Goal: Information Seeking & Learning: Find specific fact

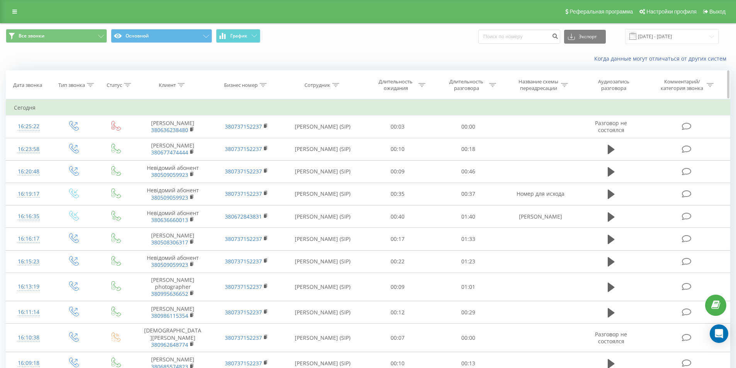
click at [180, 85] on icon at bounding box center [181, 85] width 7 height 4
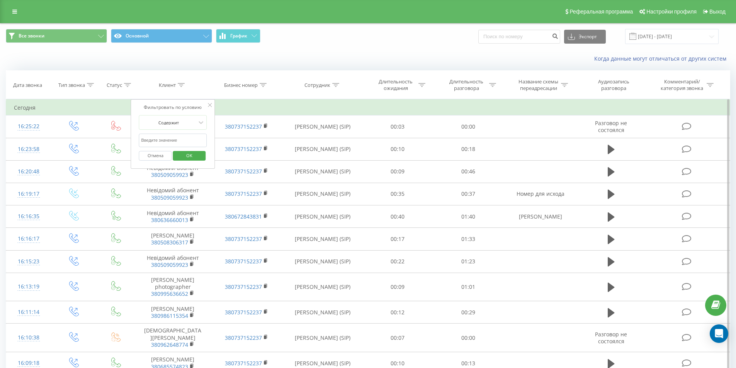
click at [170, 140] on input "text" at bounding box center [173, 141] width 68 height 14
paste input "380952174316"
click at [184, 156] on span "OK" at bounding box center [189, 156] width 22 height 12
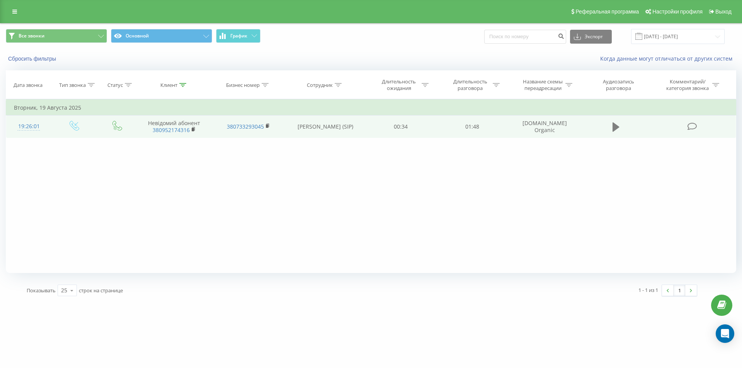
click at [611, 127] on button at bounding box center [616, 127] width 12 height 12
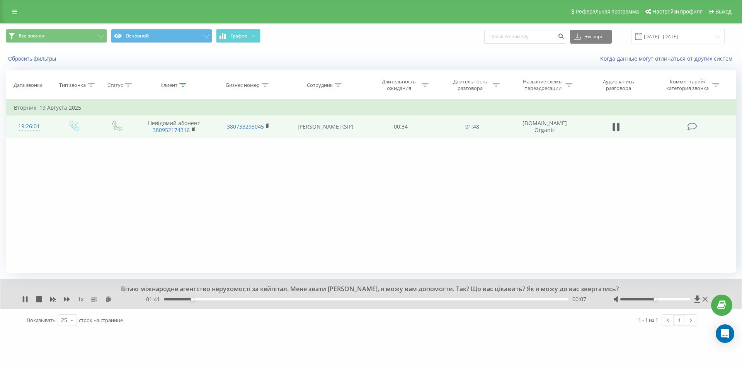
click at [81, 301] on span "1 x" at bounding box center [81, 300] width 6 height 8
click at [70, 298] on div "1 x" at bounding box center [83, 300] width 122 height 8
click at [69, 299] on icon at bounding box center [67, 299] width 6 height 5
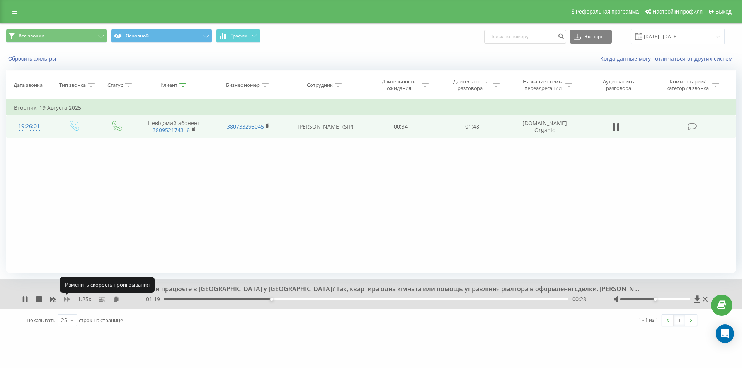
click at [69, 299] on icon at bounding box center [67, 299] width 6 height 5
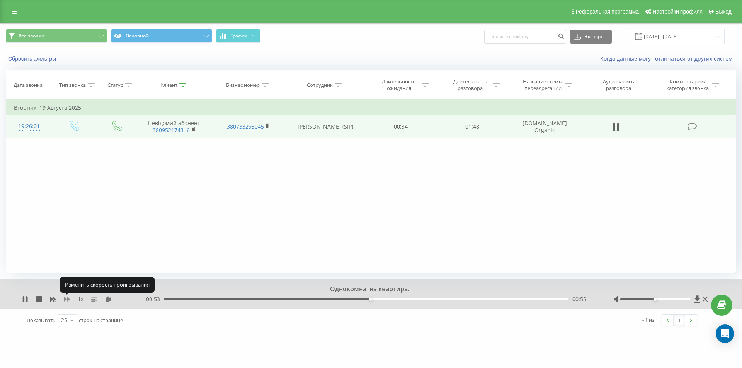
click at [69, 299] on icon at bounding box center [67, 299] width 6 height 5
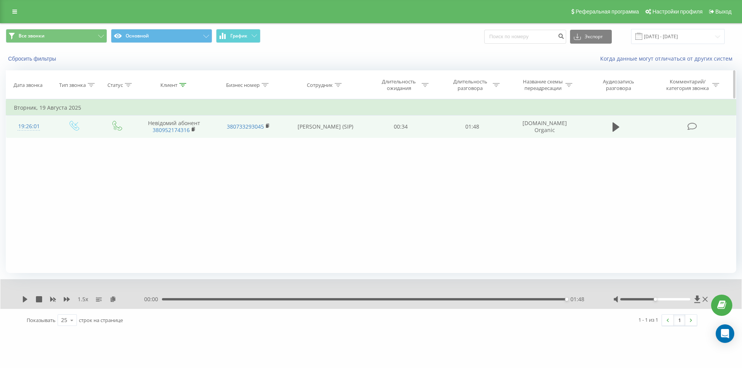
click at [182, 86] on icon at bounding box center [182, 85] width 7 height 4
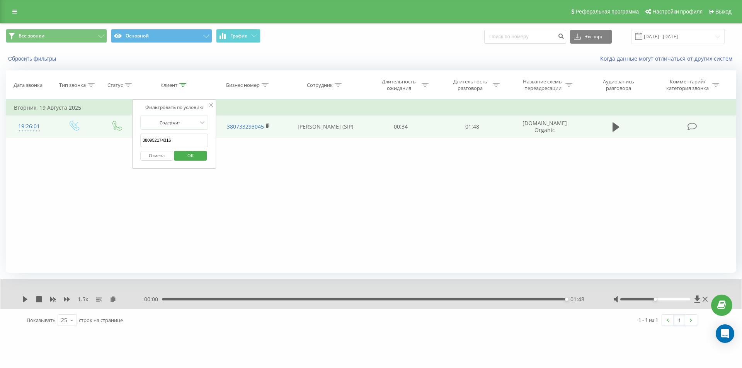
drag, startPoint x: 119, startPoint y: 148, endPoint x: 113, endPoint y: 146, distance: 6.0
click at [114, 146] on div "Фильтровать по условию Равно Введите значение Отмена OK Фильтровать по условию …" at bounding box center [371, 186] width 730 height 174
paste input "34909303"
click at [194, 154] on span "OK" at bounding box center [191, 156] width 22 height 12
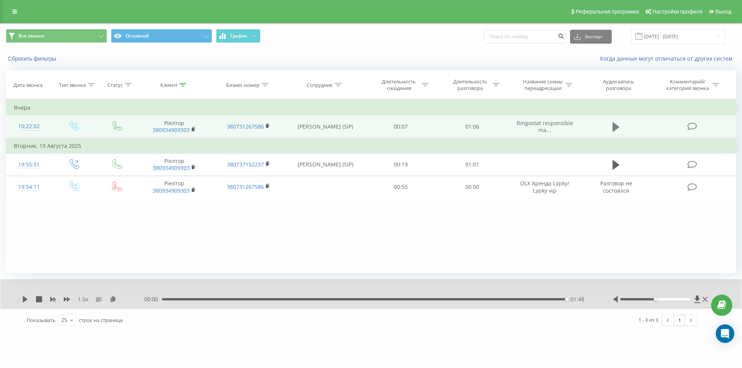
click at [612, 128] on icon at bounding box center [615, 127] width 7 height 11
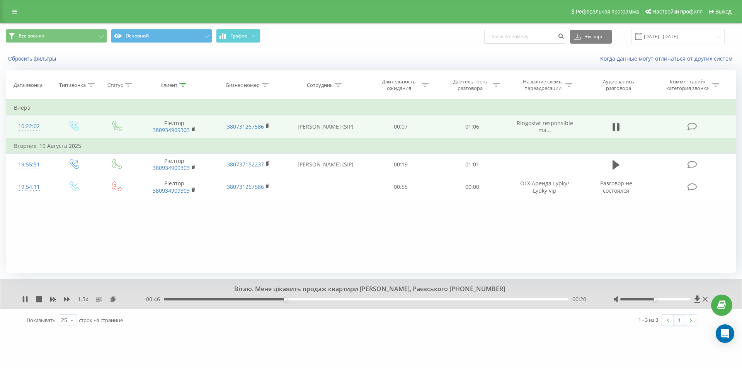
click at [316, 300] on div "00:20" at bounding box center [366, 299] width 405 height 2
click at [267, 126] on rect at bounding box center [267, 125] width 2 height 3
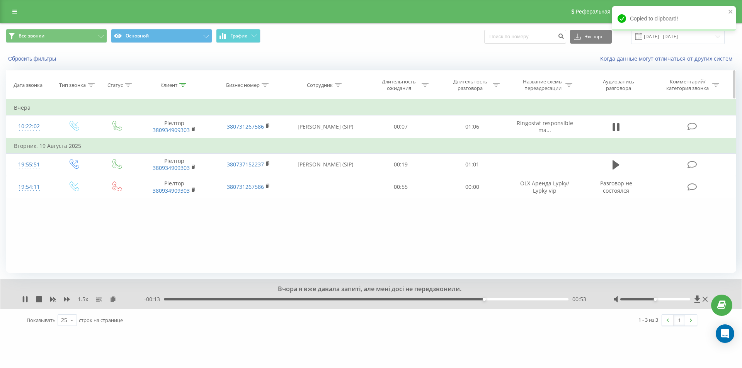
click at [182, 83] on icon at bounding box center [182, 85] width 7 height 4
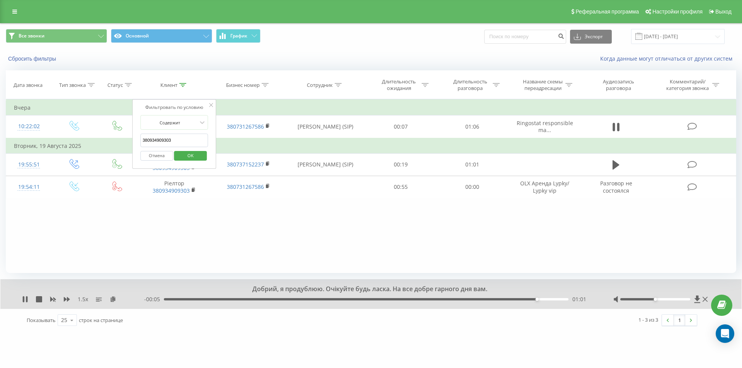
click at [211, 212] on div "Фильтровать по условию Равно Введите значение Отмена OK Фильтровать по условию …" at bounding box center [371, 186] width 730 height 174
click at [210, 104] on icon at bounding box center [211, 105] width 4 height 4
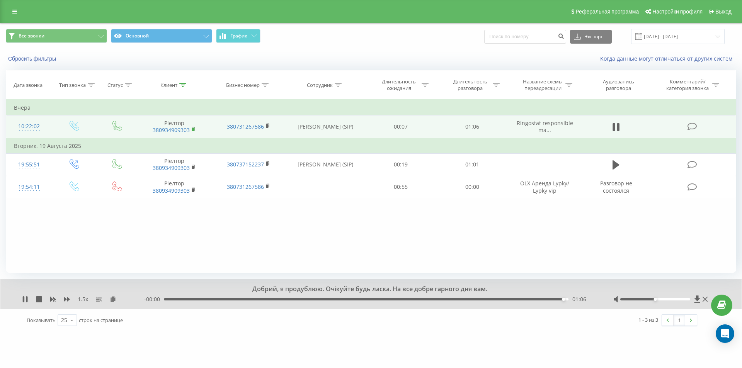
click at [192, 128] on rect at bounding box center [193, 129] width 2 height 3
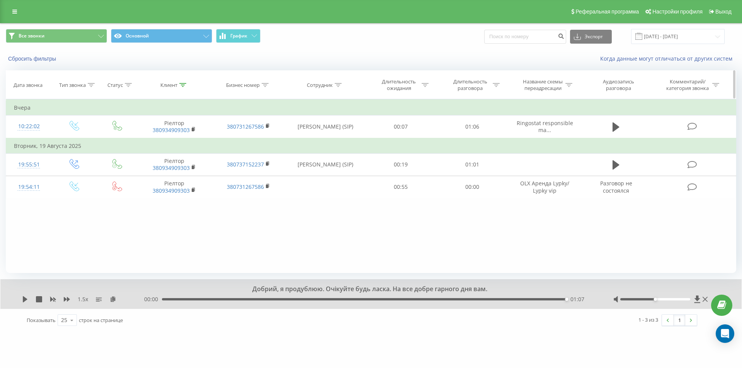
click at [184, 85] on icon at bounding box center [182, 85] width 7 height 4
drag, startPoint x: 188, startPoint y: 134, endPoint x: 139, endPoint y: 135, distance: 49.1
click at [139, 135] on div "Фильтровать по условию Содержит 380934909303 Отмена OK" at bounding box center [174, 134] width 84 height 70
paste input "630315011"
click at [199, 152] on span "OK" at bounding box center [191, 156] width 22 height 12
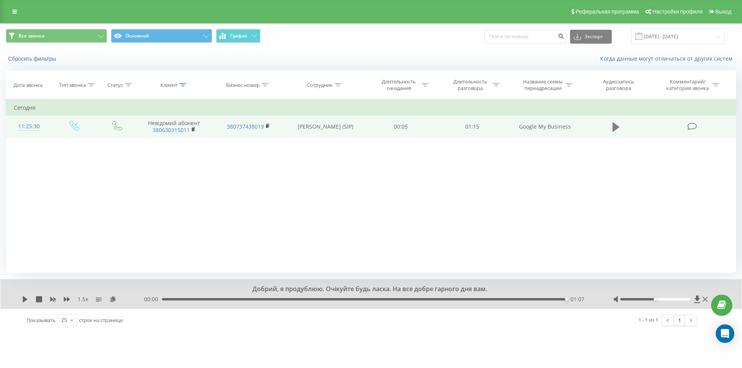
click at [613, 128] on icon at bounding box center [615, 126] width 7 height 9
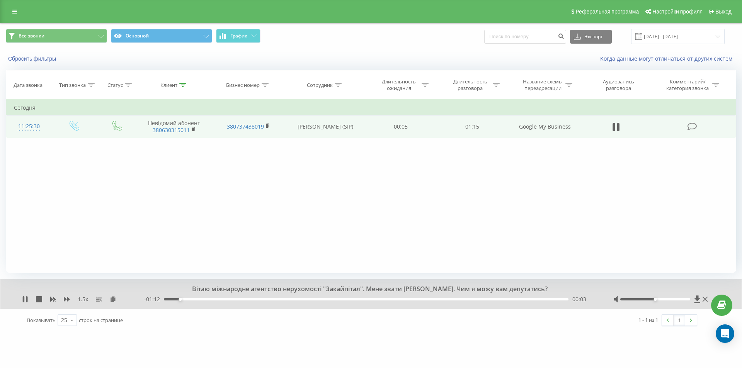
click at [195, 300] on div "00:03" at bounding box center [366, 299] width 405 height 2
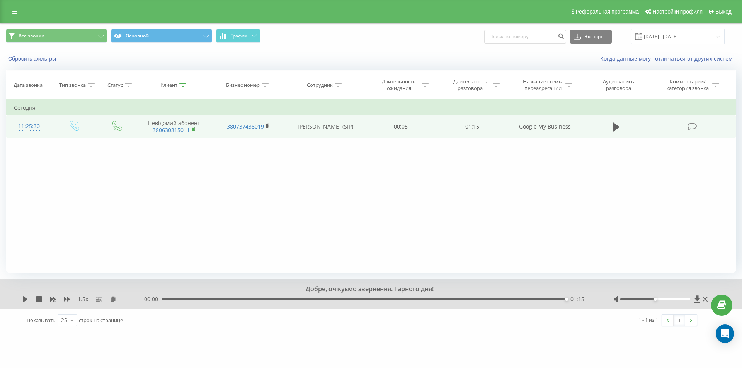
click at [192, 128] on rect at bounding box center [193, 129] width 2 height 3
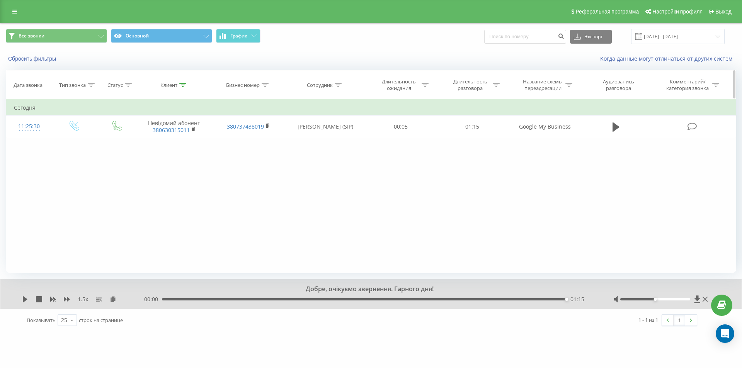
drag, startPoint x: 181, startPoint y: 83, endPoint x: 186, endPoint y: 95, distance: 13.1
click at [183, 89] on th "Клиент" at bounding box center [174, 85] width 74 height 29
click at [184, 84] on icon at bounding box center [182, 85] width 7 height 4
drag, startPoint x: 185, startPoint y: 139, endPoint x: 130, endPoint y: 142, distance: 55.3
click at [130, 142] on div "Фильтровать по условию Равно Введите значение Отмена OK Фильтровать по условию …" at bounding box center [371, 186] width 730 height 174
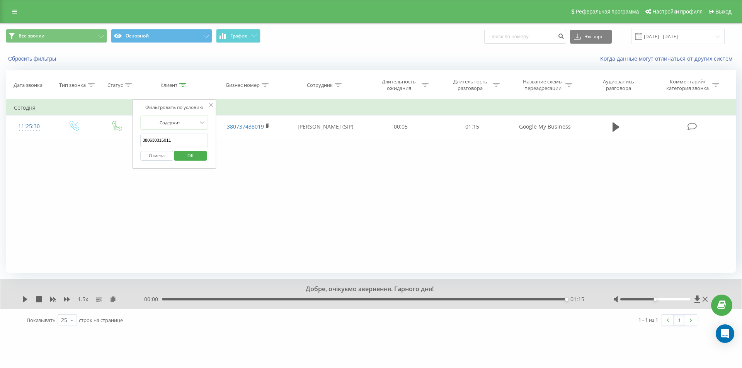
click at [189, 154] on span "OK" at bounding box center [191, 156] width 22 height 12
click at [184, 86] on icon at bounding box center [182, 85] width 7 height 4
drag, startPoint x: 155, startPoint y: 144, endPoint x: 139, endPoint y: 143, distance: 16.2
click at [139, 143] on div "Фильтровать по условию Содержит 380630315011 Отмена OK" at bounding box center [174, 134] width 84 height 70
paste input "953190923"
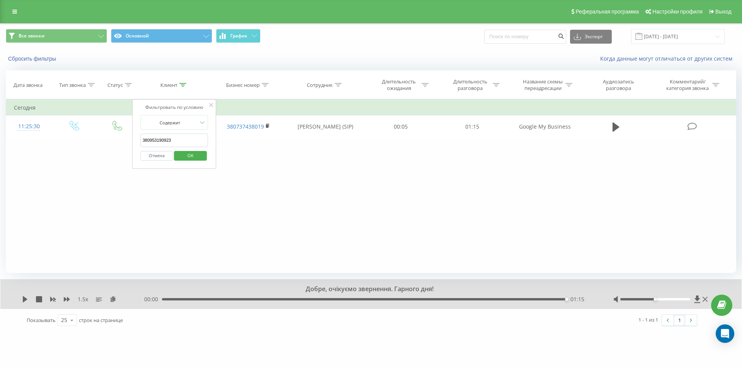
click at [190, 158] on span "OK" at bounding box center [191, 156] width 22 height 12
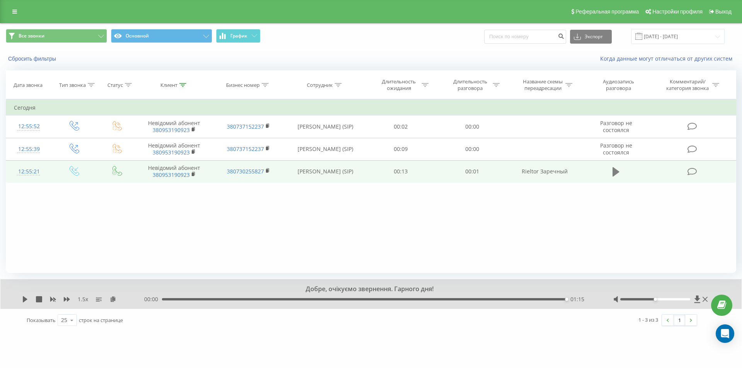
click at [615, 174] on icon at bounding box center [615, 171] width 7 height 9
click at [184, 83] on icon at bounding box center [182, 85] width 7 height 4
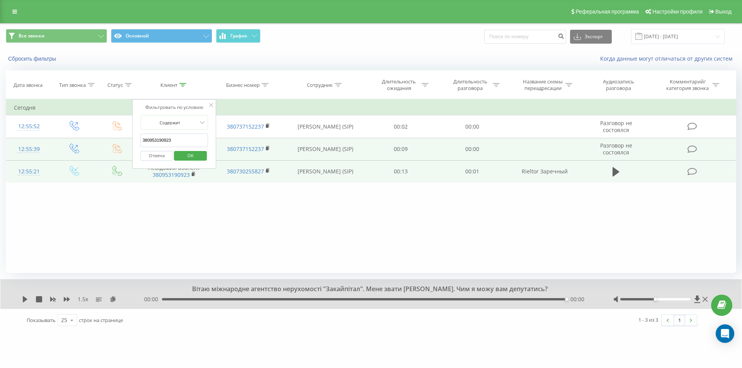
drag, startPoint x: 187, startPoint y: 141, endPoint x: 119, endPoint y: 139, distance: 68.4
click at [117, 139] on table "Фильтровать по условию Равно Введите значение Отмена OK Фильтровать по условию …" at bounding box center [371, 141] width 730 height 84
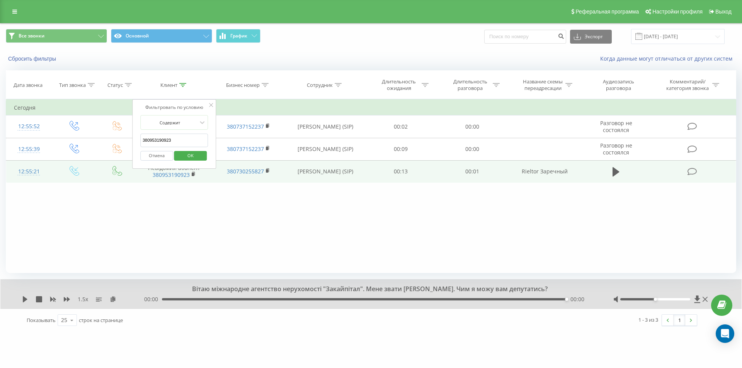
paste input "380634753679"
click at [188, 156] on span "OK" at bounding box center [191, 156] width 22 height 12
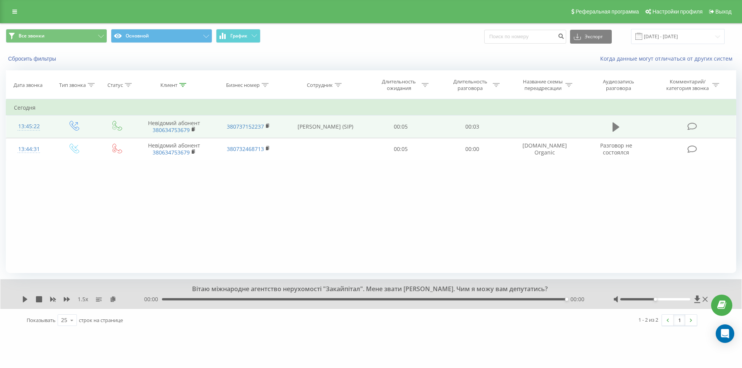
click at [614, 128] on icon at bounding box center [615, 126] width 7 height 9
click at [614, 128] on icon at bounding box center [613, 127] width 2 height 8
drag, startPoint x: 182, startPoint y: 84, endPoint x: 183, endPoint y: 90, distance: 5.8
click at [182, 87] on div at bounding box center [182, 85] width 7 height 7
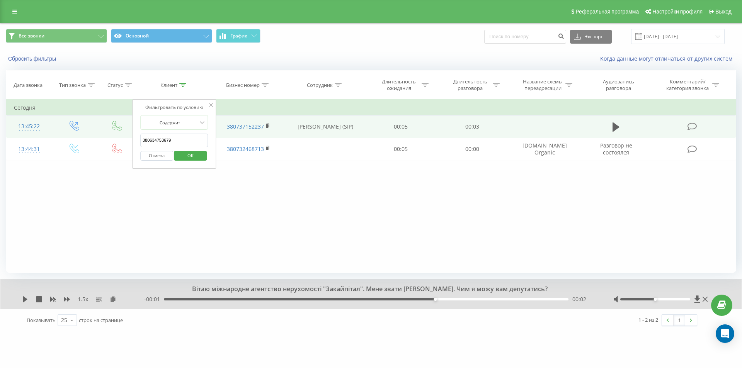
drag, startPoint x: 191, startPoint y: 141, endPoint x: 141, endPoint y: 142, distance: 49.9
click at [141, 142] on input "380634753679" at bounding box center [174, 141] width 68 height 14
paste input "380933216557"
click at [185, 154] on span "OK" at bounding box center [191, 156] width 22 height 12
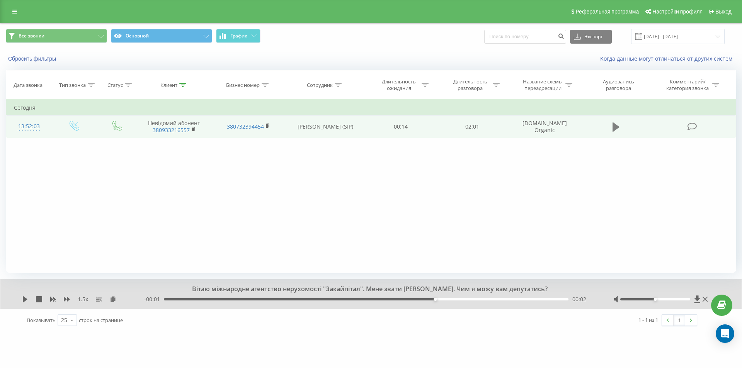
click at [614, 127] on icon at bounding box center [615, 126] width 7 height 9
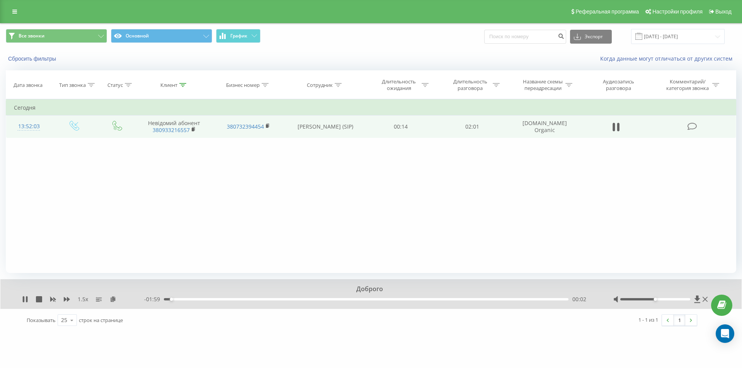
click at [187, 299] on div "00:02" at bounding box center [366, 299] width 405 height 2
click at [84, 300] on span "1.5 x" at bounding box center [83, 300] width 10 height 8
click at [68, 297] on icon at bounding box center [67, 299] width 6 height 6
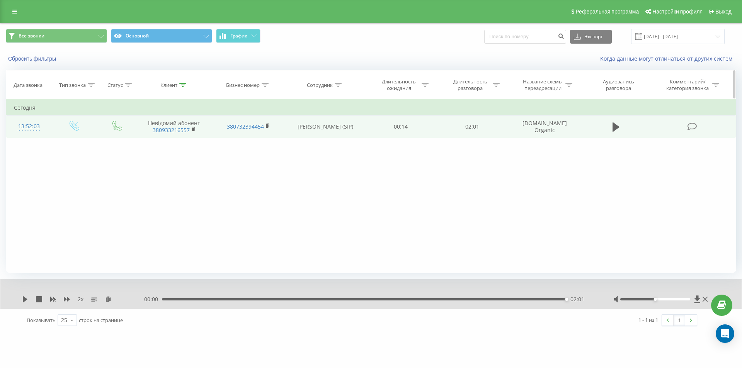
click at [182, 84] on icon at bounding box center [182, 85] width 7 height 4
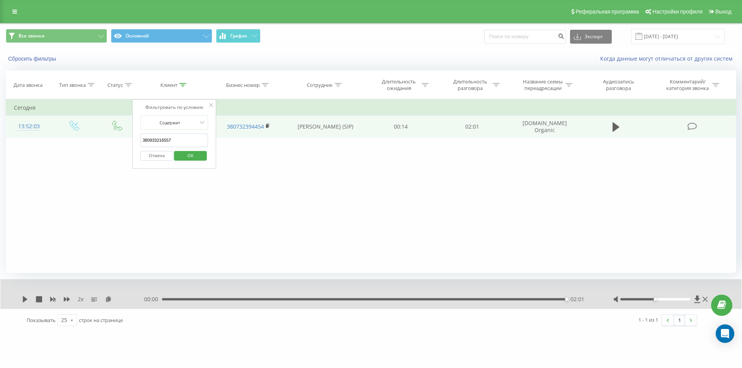
drag, startPoint x: 183, startPoint y: 141, endPoint x: 133, endPoint y: 143, distance: 49.9
click at [121, 137] on table "Фильтровать по условию Равно Введите значение Отмена OK Фильтровать по условию …" at bounding box center [371, 118] width 730 height 39
paste input "74697866"
type input "380974697866"
click at [182, 154] on span "OK" at bounding box center [191, 156] width 22 height 12
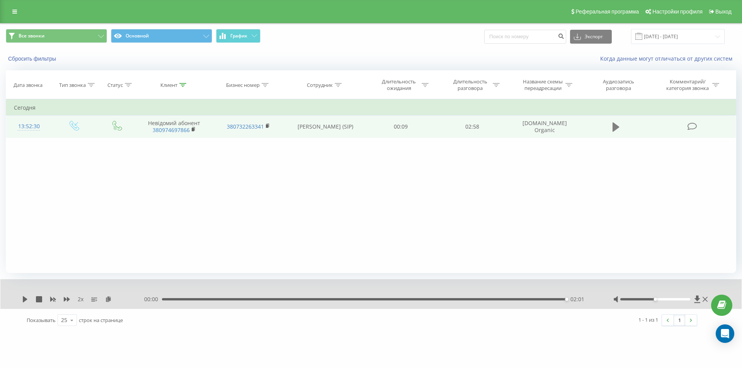
click at [617, 128] on icon at bounding box center [615, 126] width 7 height 9
